Goal: Find specific page/section: Find specific page/section

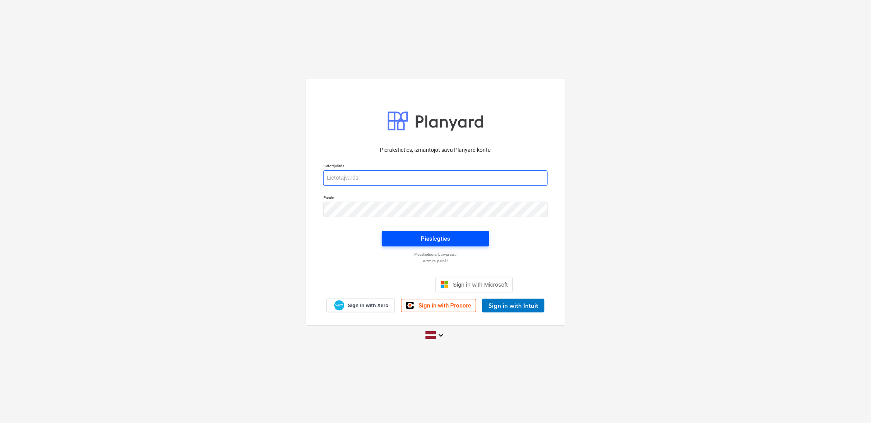
type input "[EMAIL_ADDRESS][PERSON_NAME][DOMAIN_NAME]"
click at [425, 233] on button "Pieslēgties" at bounding box center [435, 238] width 107 height 15
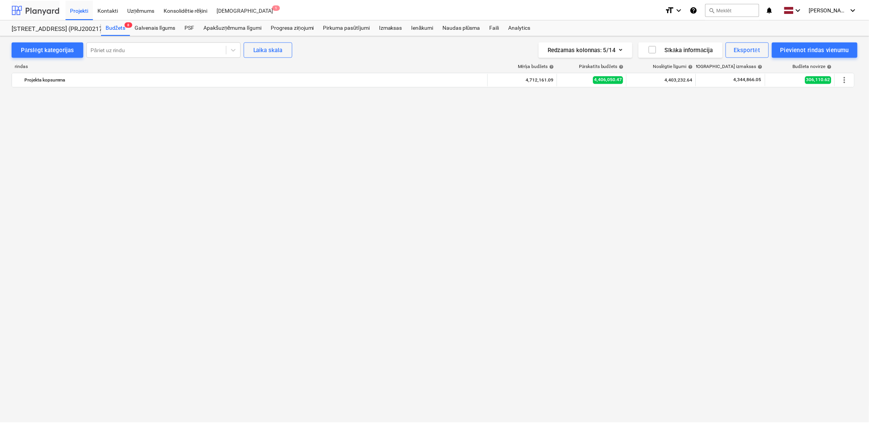
scroll to position [832, 0]
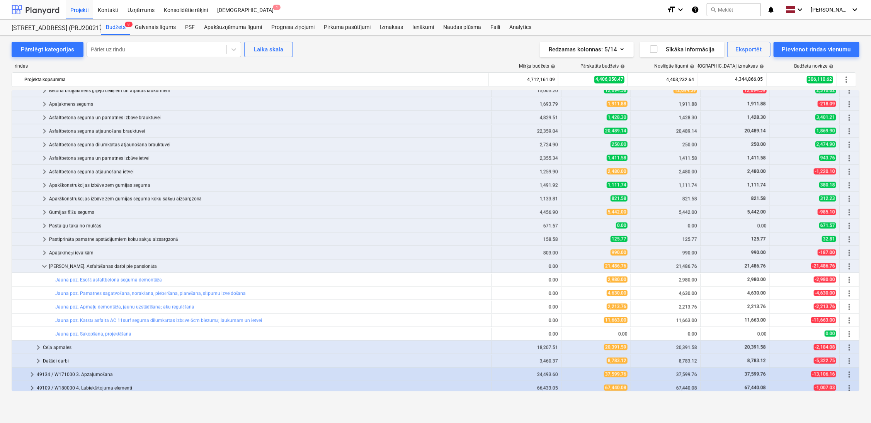
click at [36, 10] on div at bounding box center [36, 9] width 48 height 19
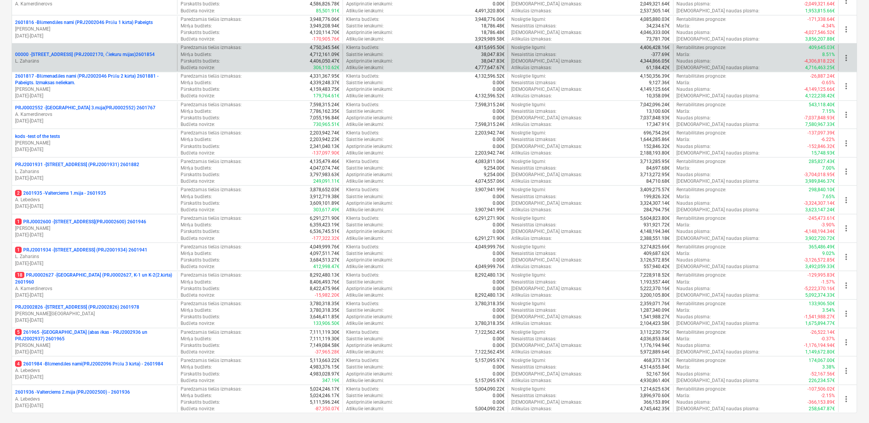
scroll to position [191, 0]
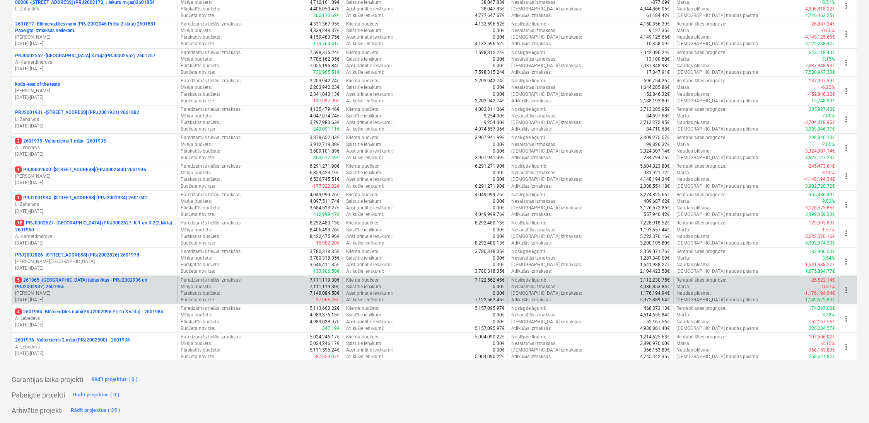
click at [84, 286] on p "5 261965 - [GEOGRAPHIC_DATA] (abas ēkas - PRJ2002936 un PRJ2002937) 2601965" at bounding box center [94, 283] width 159 height 13
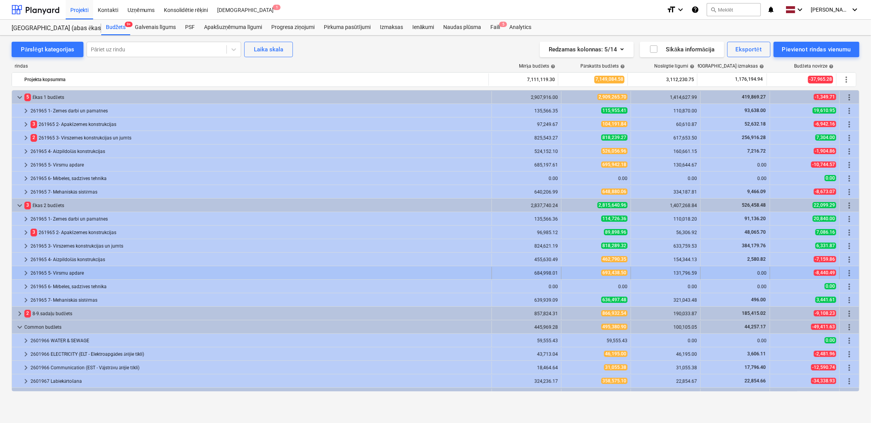
click at [22, 273] on span "keyboard_arrow_right" at bounding box center [25, 273] width 9 height 9
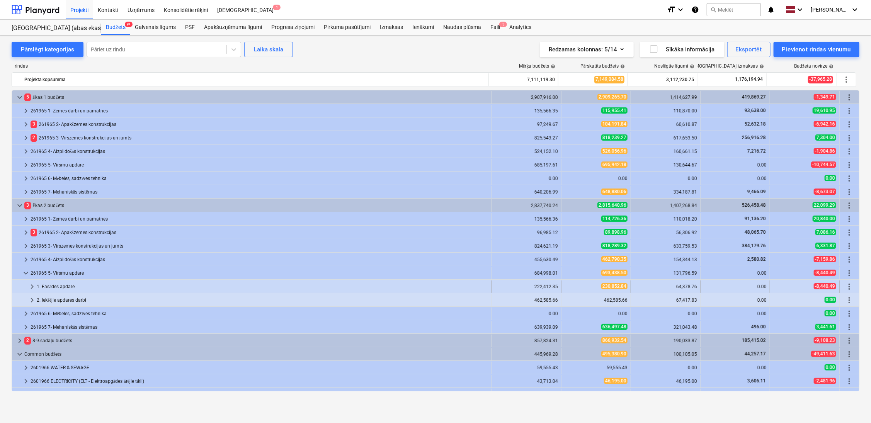
click at [32, 284] on span "keyboard_arrow_right" at bounding box center [31, 286] width 9 height 9
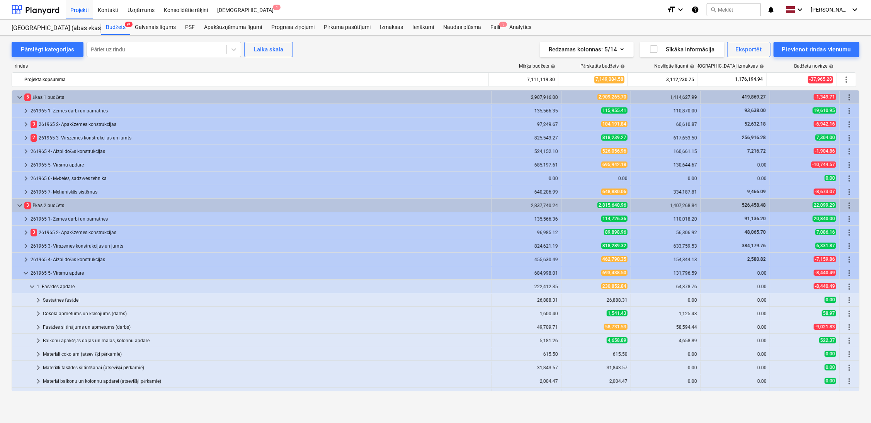
scroll to position [129, 0]
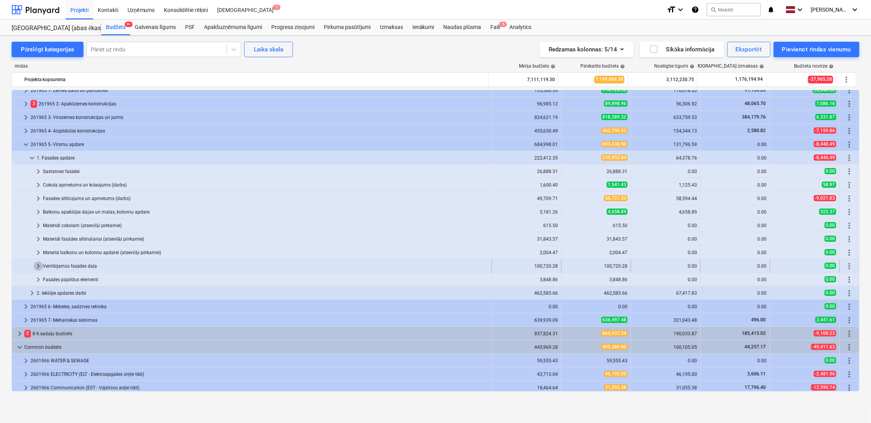
click at [36, 267] on span "keyboard_arrow_right" at bounding box center [38, 266] width 9 height 9
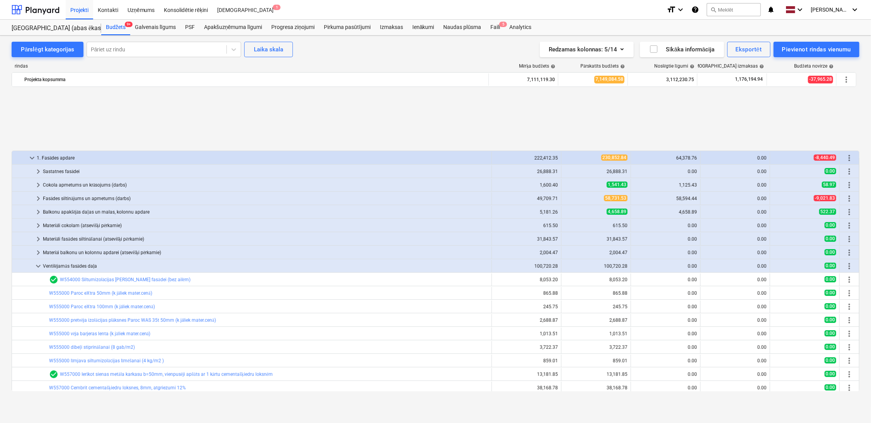
scroll to position [215, 0]
